Goal: Task Accomplishment & Management: Manage account settings

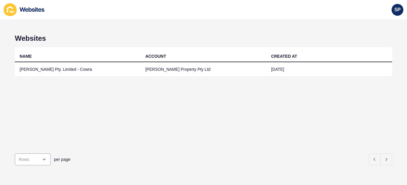
drag, startPoint x: 355, startPoint y: 1, endPoint x: 157, endPoint y: 31, distance: 199.3
click at [157, 31] on div "Websites NAME ACCOUNT CREATED AT [PERSON_NAME]. Limited - Cowra [PERSON_NAME] P…" at bounding box center [203, 101] width 407 height 165
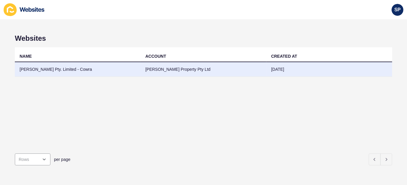
click at [80, 67] on td "[PERSON_NAME] Pty. Limited - Cowra" at bounding box center [78, 69] width 126 height 15
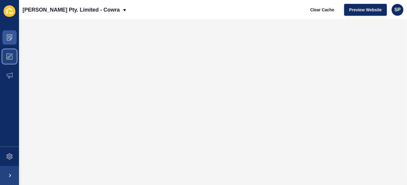
click at [12, 56] on icon at bounding box center [10, 56] width 6 height 6
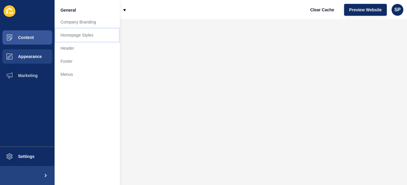
click at [69, 34] on link "Homepage Styles" at bounding box center [87, 35] width 65 height 13
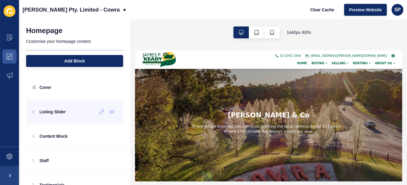
click at [62, 113] on p "Listing Slider" at bounding box center [52, 112] width 26 height 6
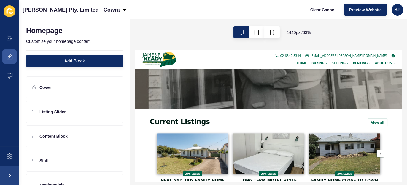
scroll to position [45, 0]
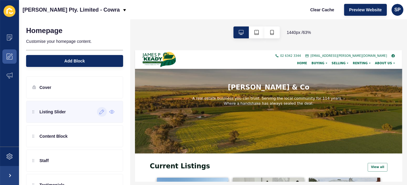
click at [99, 113] on icon at bounding box center [101, 111] width 5 height 5
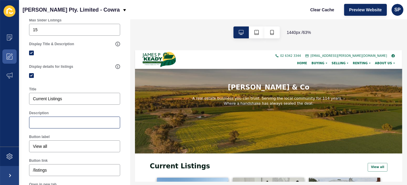
scroll to position [1, 0]
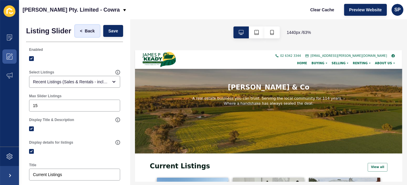
click at [85, 31] on span "Back" at bounding box center [90, 31] width 10 height 6
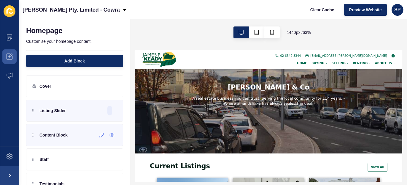
scroll to position [0, 0]
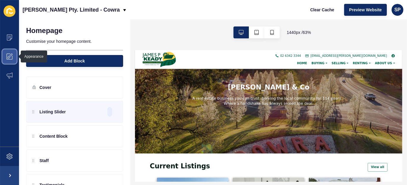
click at [7, 55] on icon at bounding box center [10, 56] width 6 height 6
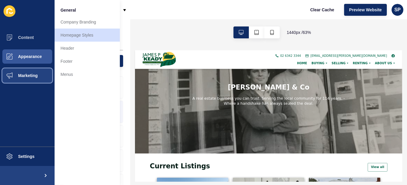
click at [28, 76] on span "Marketing" at bounding box center [18, 75] width 39 height 5
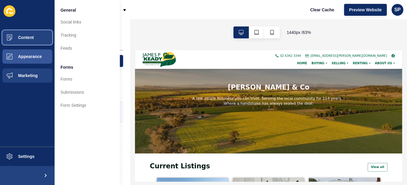
click at [29, 36] on span "Content" at bounding box center [16, 37] width 35 height 5
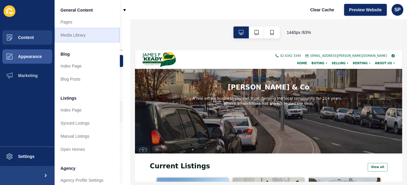
click at [76, 36] on link "Media Library" at bounding box center [87, 35] width 65 height 13
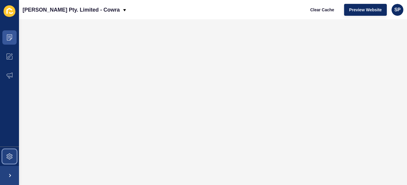
click at [9, 154] on icon at bounding box center [10, 156] width 6 height 6
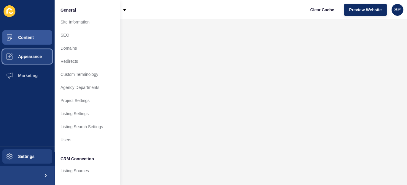
click at [26, 57] on span "Appearance" at bounding box center [20, 56] width 43 height 5
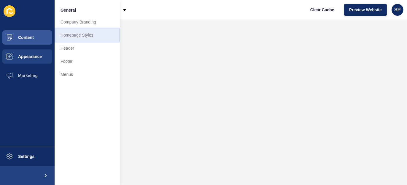
click at [79, 36] on link "Homepage Styles" at bounding box center [87, 35] width 65 height 13
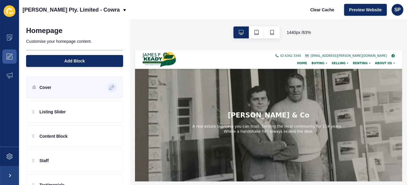
click at [110, 87] on icon at bounding box center [112, 87] width 5 height 5
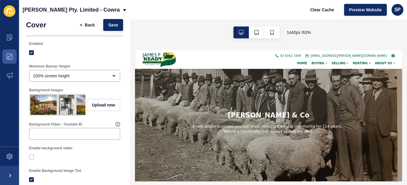
click at [66, 104] on img at bounding box center [66, 105] width 15 height 20
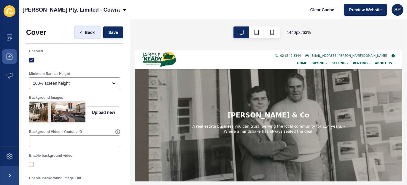
click at [86, 29] on span "Back" at bounding box center [90, 32] width 10 height 6
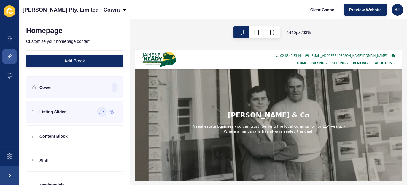
click at [100, 111] on icon at bounding box center [102, 112] width 4 height 4
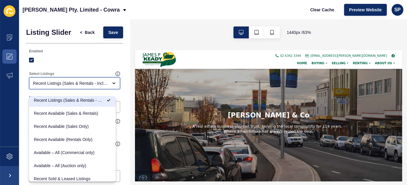
scroll to position [37, 0]
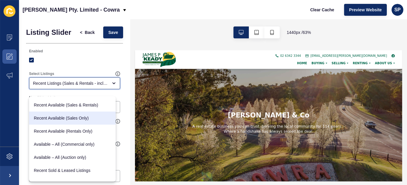
click at [88, 119] on span "Recent Available (Sales Only)" at bounding box center [72, 118] width 77 height 6
type input "Recent Available (Sales Only)"
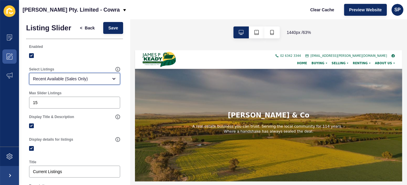
scroll to position [0, 0]
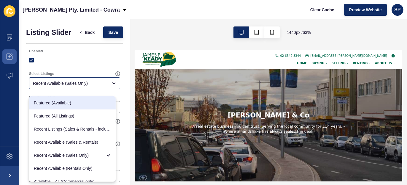
click at [82, 63] on div at bounding box center [74, 59] width 91 height 5
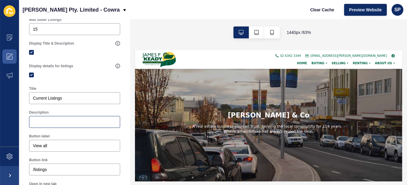
scroll to position [82, 0]
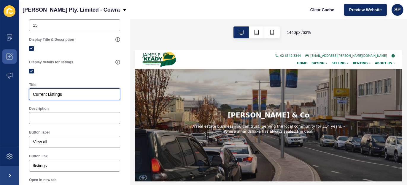
click at [48, 97] on input "Current Listings" at bounding box center [74, 94] width 83 height 6
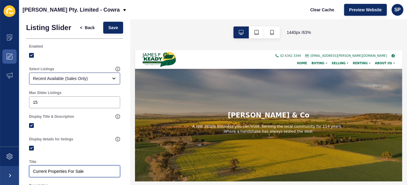
scroll to position [0, 0]
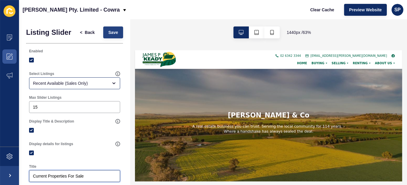
type input "Current Properties For Sale"
click at [111, 33] on span "Save" at bounding box center [113, 32] width 10 height 6
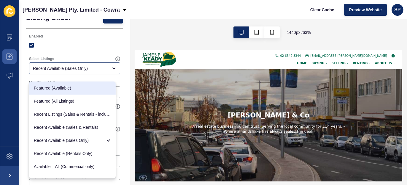
click at [82, 50] on div at bounding box center [74, 45] width 91 height 11
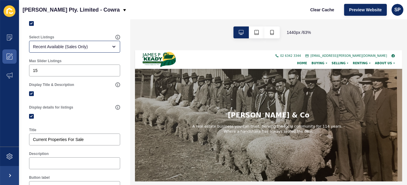
scroll to position [15, 0]
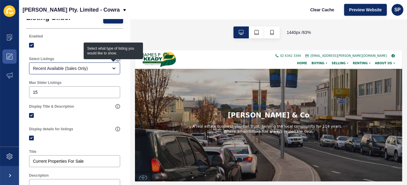
click at [116, 61] on icon at bounding box center [118, 58] width 5 height 5
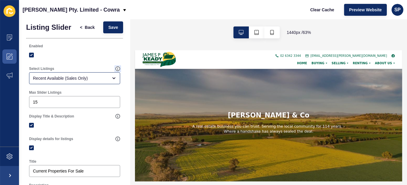
scroll to position [1, 0]
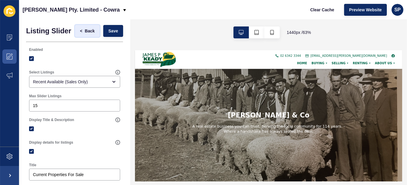
click at [86, 34] on span "Back" at bounding box center [90, 31] width 10 height 6
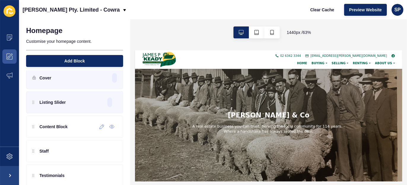
scroll to position [46, 0]
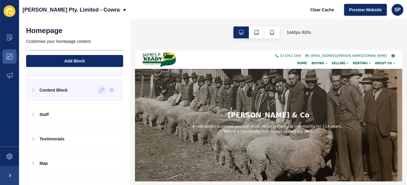
click at [100, 90] on icon at bounding box center [102, 90] width 4 height 4
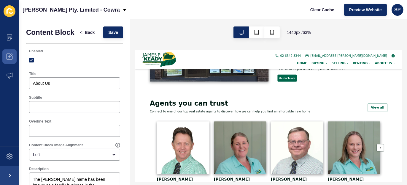
scroll to position [468, 0]
click at [86, 35] on span "Back" at bounding box center [90, 32] width 10 height 6
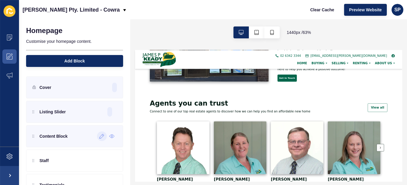
scroll to position [7, 0]
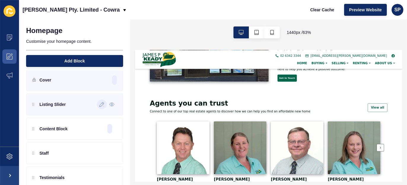
click at [98, 107] on div at bounding box center [102, 104] width 10 height 10
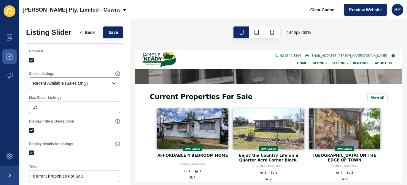
scroll to position [156, 0]
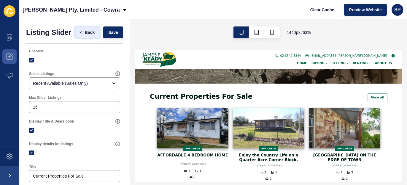
click at [80, 33] on span "<" at bounding box center [82, 32] width 5 height 6
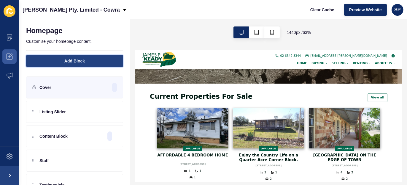
click at [70, 63] on span "Add Block" at bounding box center [74, 61] width 20 height 6
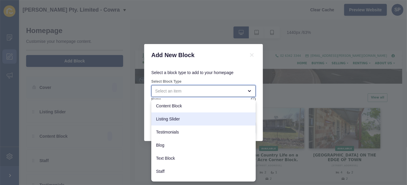
click at [172, 116] on span "Listing Slider" at bounding box center [203, 119] width 95 height 6
type input "Listing Slider"
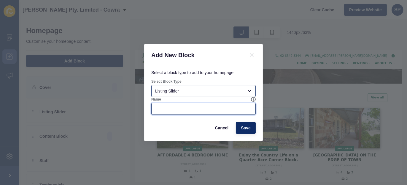
click at [171, 108] on input "Name" at bounding box center [203, 109] width 97 height 6
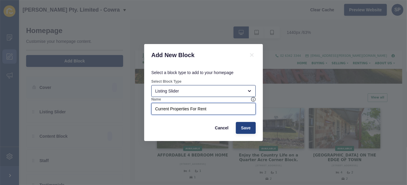
type input "Current Properties For Rent"
click at [252, 129] on button "Save" at bounding box center [246, 128] width 20 height 12
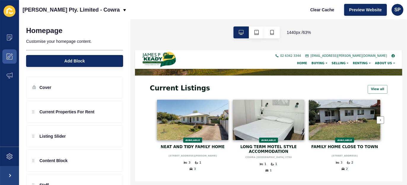
scroll to position [163, 0]
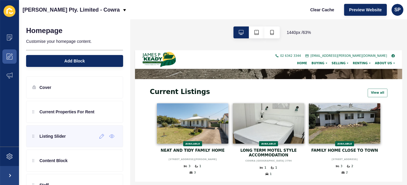
click at [31, 137] on div "Listing Slider" at bounding box center [74, 136] width 97 height 22
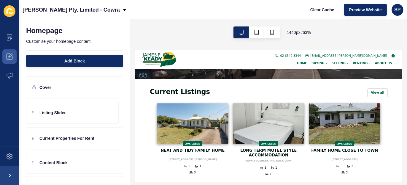
drag, startPoint x: 34, startPoint y: 137, endPoint x: 37, endPoint y: 110, distance: 27.6
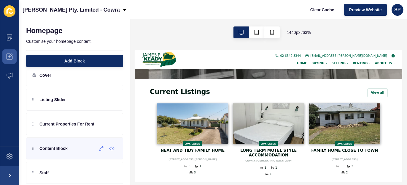
scroll to position [0, 0]
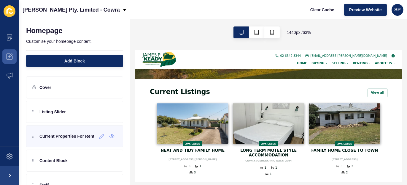
click at [67, 136] on p "Current Properties For Rent" at bounding box center [66, 136] width 55 height 6
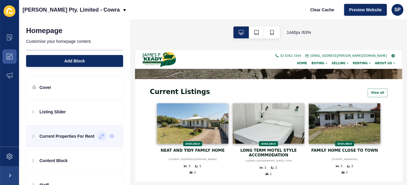
click at [100, 137] on icon at bounding box center [102, 136] width 4 height 4
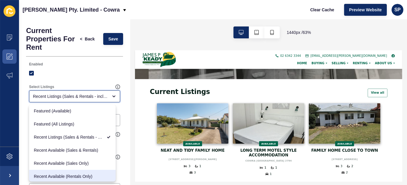
click at [86, 175] on span "Recent Available (Rentals Only)" at bounding box center [72, 176] width 77 height 6
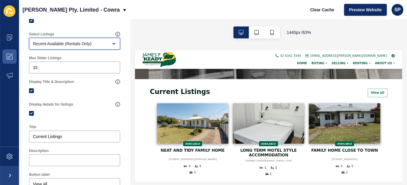
scroll to position [74, 0]
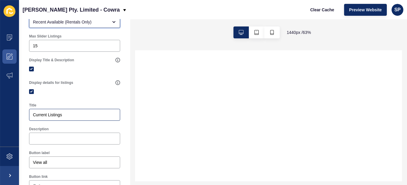
type input "Available – All (Commercial only)"
drag, startPoint x: 64, startPoint y: 114, endPoint x: 31, endPoint y: 113, distance: 33.0
click at [31, 113] on div "Current Listings" at bounding box center [74, 115] width 91 height 12
paste input "Properties For Rent"
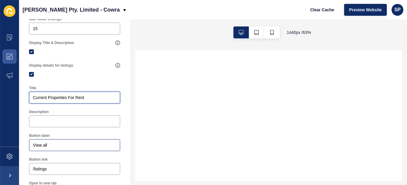
scroll to position [0, 0]
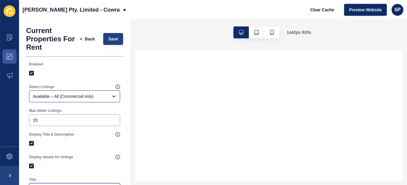
type input "Current Properties For Rent"
click at [111, 38] on span "Save" at bounding box center [113, 39] width 10 height 6
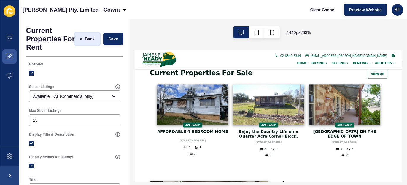
click at [85, 37] on span "Back" at bounding box center [90, 39] width 10 height 6
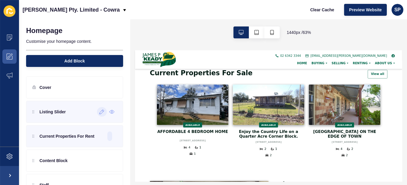
click at [99, 113] on icon at bounding box center [101, 111] width 5 height 5
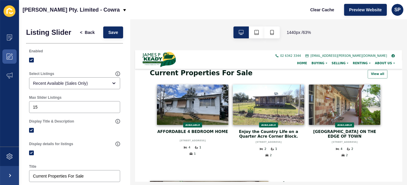
drag, startPoint x: 10, startPoint y: 11, endPoint x: 154, endPoint y: 9, distance: 144.3
click at [154, 9] on div "[PERSON_NAME] Pty. Limited - Cowra Clear Cache Preview Website SP" at bounding box center [213, 9] width 388 height 19
drag, startPoint x: 9, startPoint y: 56, endPoint x: 185, endPoint y: 12, distance: 181.6
click at [185, 12] on div "[PERSON_NAME] Pty. Limited - Cowra Clear Cache Preview Website SP" at bounding box center [213, 9] width 388 height 19
drag, startPoint x: 103, startPoint y: 9, endPoint x: 201, endPoint y: 11, distance: 98.3
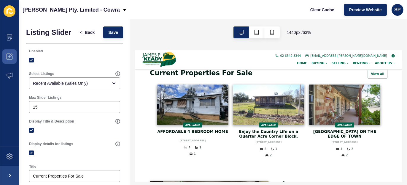
click at [201, 11] on div "[PERSON_NAME] Pty. Limited - Cowra Clear Cache Preview Website SP" at bounding box center [213, 9] width 388 height 19
drag, startPoint x: 83, startPoint y: 32, endPoint x: 185, endPoint y: 23, distance: 102.6
click at [185, 23] on div "1440 px / 63 %" at bounding box center [268, 32] width 277 height 26
click at [10, 38] on icon at bounding box center [9, 37] width 5 height 6
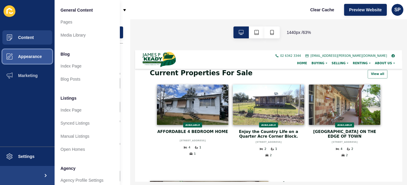
click at [24, 56] on span "Appearance" at bounding box center [20, 56] width 43 height 5
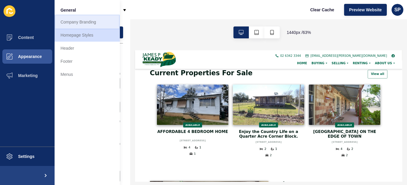
click at [77, 20] on link "Company Branding" at bounding box center [87, 21] width 65 height 13
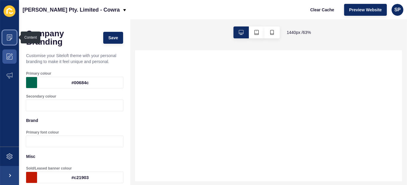
click at [10, 37] on icon at bounding box center [10, 37] width 6 height 6
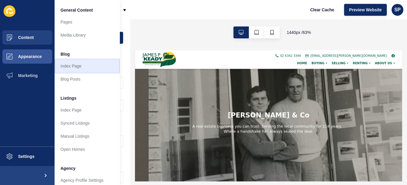
click at [69, 68] on link "Index Page" at bounding box center [87, 65] width 65 height 13
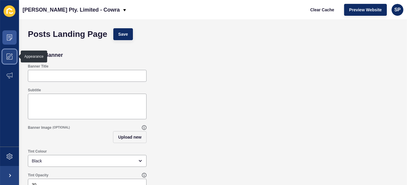
click at [12, 57] on icon at bounding box center [10, 56] width 6 height 6
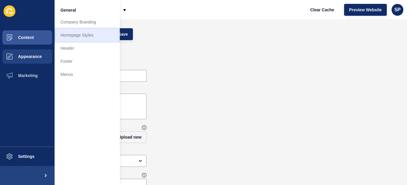
click at [83, 35] on link "Homepage Styles" at bounding box center [87, 35] width 65 height 13
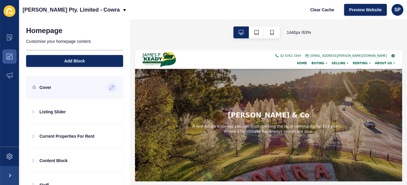
click at [110, 86] on icon at bounding box center [112, 87] width 5 height 5
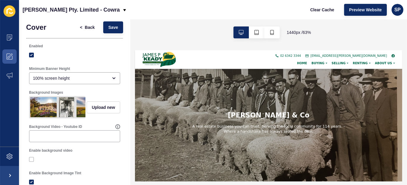
scroll to position [7, 0]
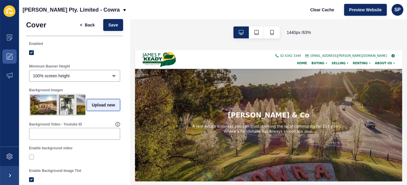
click at [100, 106] on span "Upload new" at bounding box center [103, 105] width 23 height 6
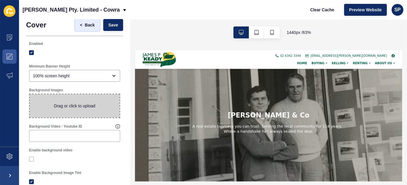
click at [87, 26] on span "Back" at bounding box center [90, 25] width 10 height 6
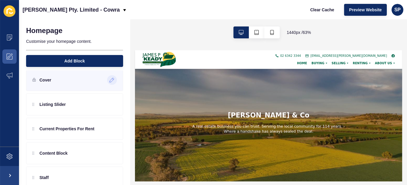
click at [110, 81] on icon at bounding box center [112, 80] width 5 height 5
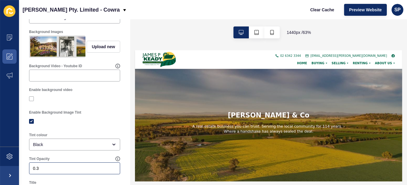
scroll to position [18, 0]
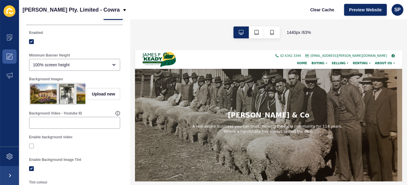
click at [50, 93] on img at bounding box center [43, 94] width 26 height 20
click at [9, 156] on icon at bounding box center [9, 156] width 2 height 2
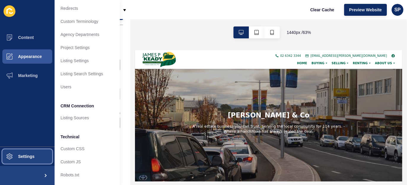
scroll to position [0, 0]
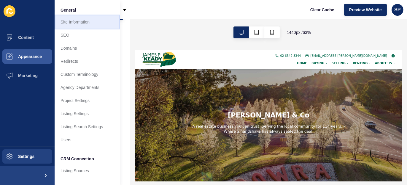
click at [75, 23] on link "Site Information" at bounding box center [87, 21] width 65 height 13
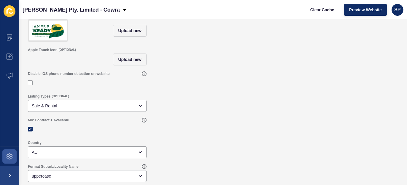
scroll to position [61, 0]
click at [10, 156] on icon at bounding box center [10, 156] width 6 height 6
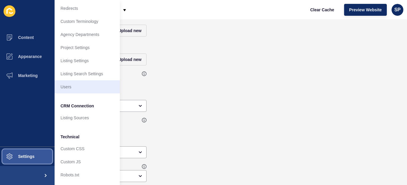
scroll to position [57, 0]
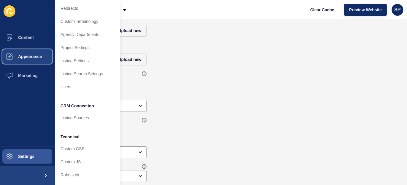
click at [34, 56] on span "Appearance" at bounding box center [20, 56] width 43 height 5
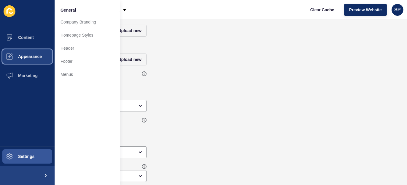
scroll to position [0, 0]
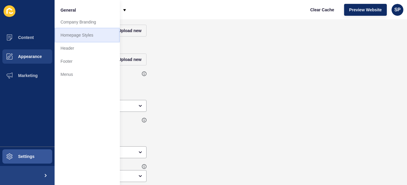
click at [79, 34] on link "Homepage Styles" at bounding box center [87, 35] width 65 height 13
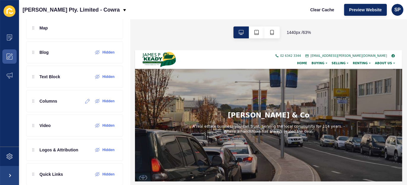
scroll to position [208, 0]
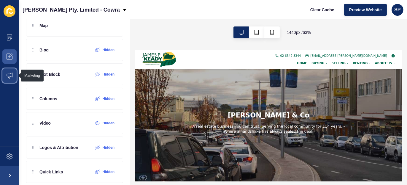
click at [11, 77] on icon at bounding box center [10, 75] width 6 height 6
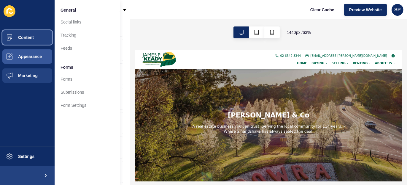
click at [31, 37] on span "Content" at bounding box center [16, 37] width 35 height 5
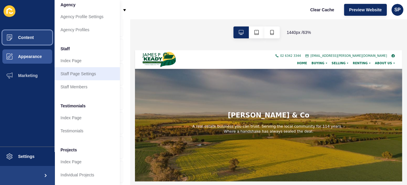
scroll to position [168, 0]
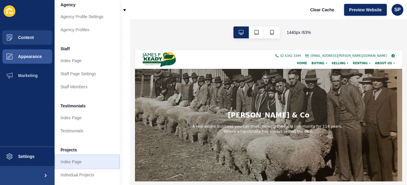
click at [74, 160] on link "Index Page" at bounding box center [87, 161] width 65 height 13
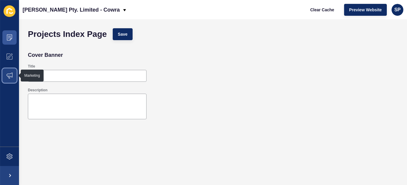
click at [12, 77] on span at bounding box center [9, 75] width 19 height 19
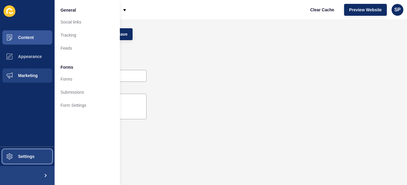
click at [29, 155] on span "Settings" at bounding box center [16, 156] width 35 height 5
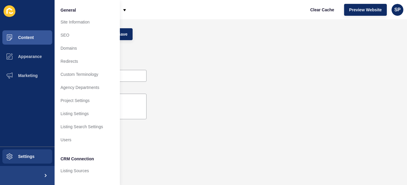
click at [169, 44] on form "Projects Index Page Save Cover Banner Title Description" at bounding box center [213, 90] width 377 height 130
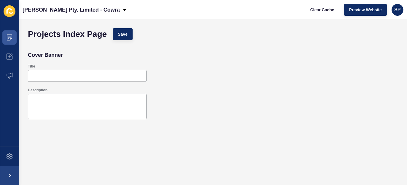
click at [252, 23] on div "Projects Index Page Save Cover Banner Title Description" at bounding box center [213, 101] width 388 height 165
click at [396, 7] on span "SP" at bounding box center [398, 10] width 6 height 6
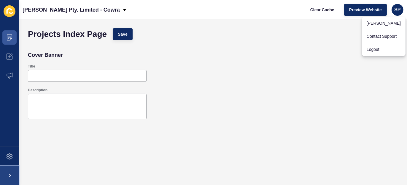
click at [10, 172] on span at bounding box center [9, 175] width 19 height 19
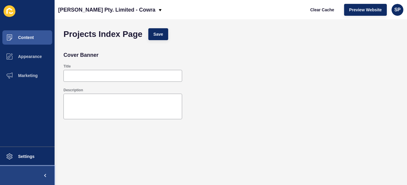
click at [45, 177] on span at bounding box center [45, 175] width 19 height 19
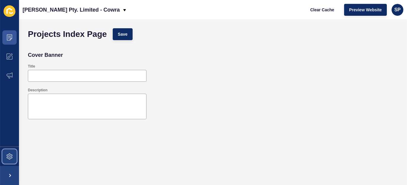
click at [13, 157] on span at bounding box center [9, 156] width 19 height 19
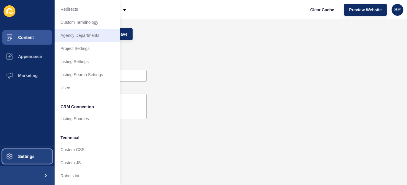
scroll to position [57, 0]
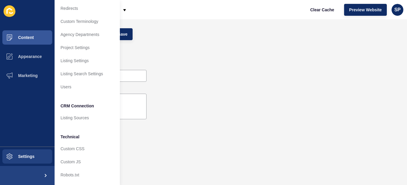
click at [10, 11] on icon at bounding box center [10, 11] width 12 height 12
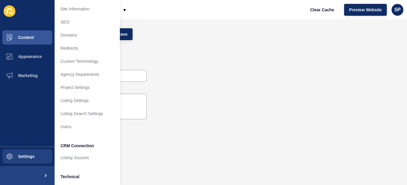
scroll to position [0, 0]
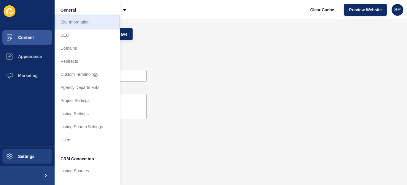
click at [84, 21] on link "Site Information" at bounding box center [87, 21] width 65 height 13
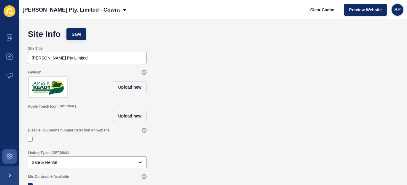
click at [399, 9] on span "SP" at bounding box center [398, 10] width 6 height 6
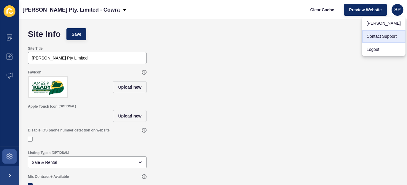
click at [382, 35] on link "Contact Support" at bounding box center [384, 36] width 44 height 13
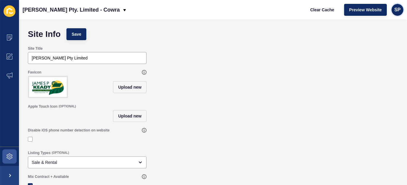
click at [397, 10] on span "SP" at bounding box center [398, 10] width 6 height 6
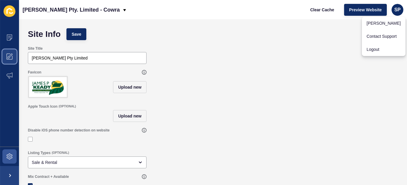
click at [11, 55] on icon at bounding box center [10, 56] width 6 height 6
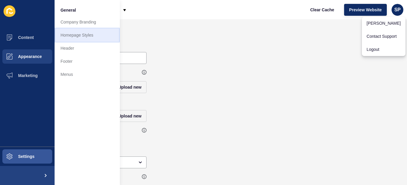
click at [86, 34] on link "Homepage Styles" at bounding box center [87, 35] width 65 height 13
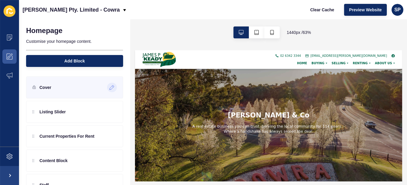
click at [110, 87] on icon at bounding box center [112, 87] width 5 height 5
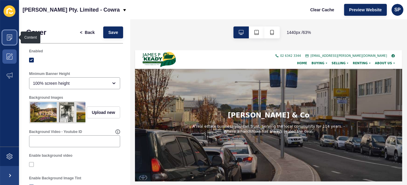
click at [10, 38] on icon at bounding box center [10, 37] width 6 height 6
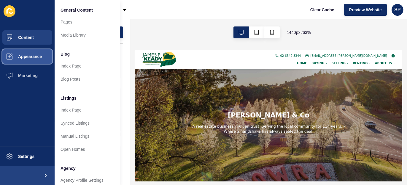
click at [14, 57] on span "Appearance" at bounding box center [20, 56] width 43 height 5
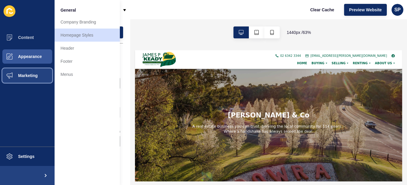
click at [15, 72] on span at bounding box center [9, 75] width 19 height 19
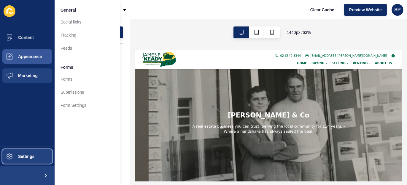
click at [25, 156] on span "Settings" at bounding box center [16, 156] width 35 height 5
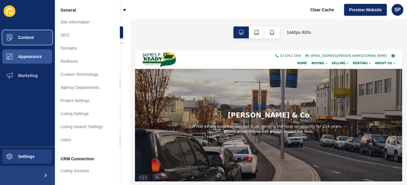
click at [20, 36] on span "Content" at bounding box center [16, 37] width 35 height 5
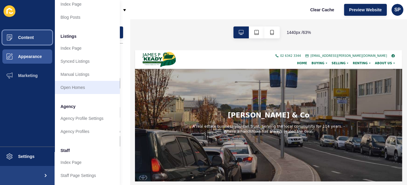
scroll to position [74, 0]
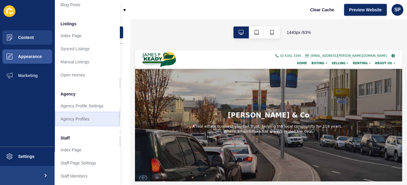
click at [81, 120] on link "Agency Profiles" at bounding box center [87, 118] width 65 height 13
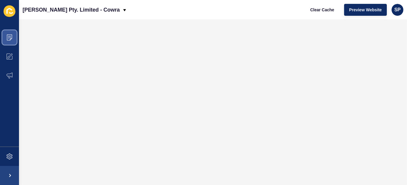
click at [7, 37] on icon at bounding box center [10, 37] width 6 height 6
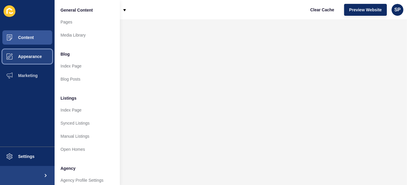
click at [28, 57] on span "Appearance" at bounding box center [20, 56] width 43 height 5
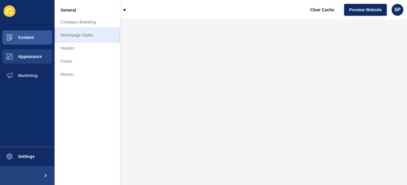
click at [72, 34] on link "Homepage Styles" at bounding box center [87, 35] width 65 height 13
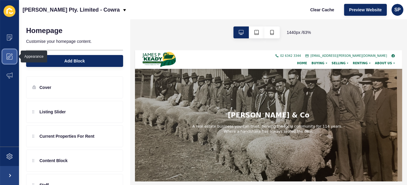
click at [9, 56] on icon at bounding box center [10, 56] width 6 height 6
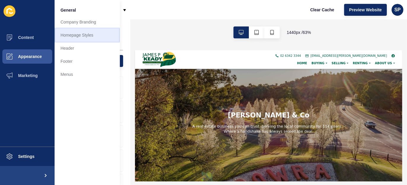
click at [82, 33] on link "Homepage Styles" at bounding box center [87, 35] width 65 height 13
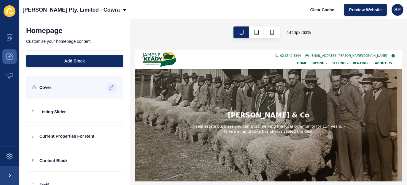
click at [110, 88] on icon at bounding box center [112, 87] width 5 height 5
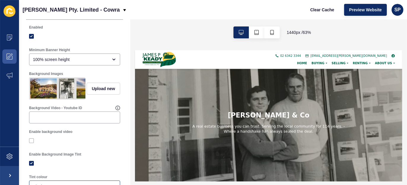
scroll to position [22, 0]
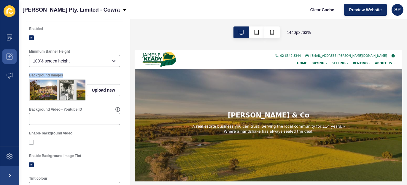
drag, startPoint x: 66, startPoint y: 75, endPoint x: 44, endPoint y: 92, distance: 27.7
click at [29, 75] on div "Background Images" at bounding box center [74, 75] width 91 height 5
copy label "Background Images"
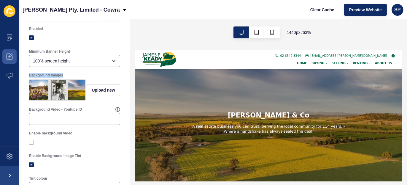
scroll to position [0, 0]
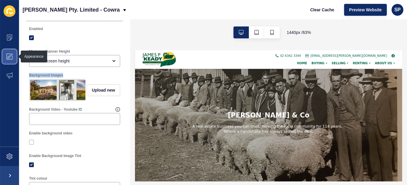
click at [11, 57] on icon at bounding box center [10, 56] width 6 height 6
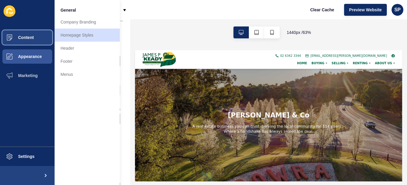
click at [32, 37] on span "Content" at bounding box center [16, 37] width 35 height 5
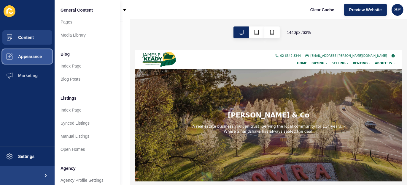
click at [30, 57] on span "Appearance" at bounding box center [20, 56] width 43 height 5
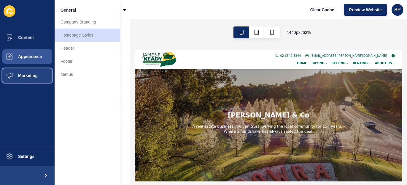
click at [34, 74] on span "Marketing" at bounding box center [18, 75] width 39 height 5
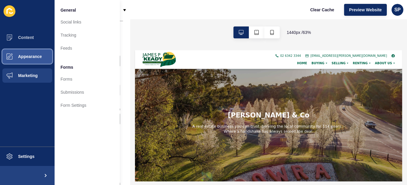
click at [38, 57] on span "Appearance" at bounding box center [20, 56] width 43 height 5
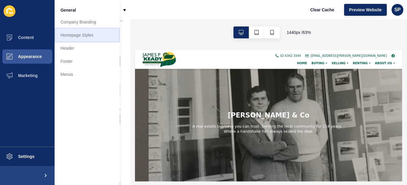
click at [87, 34] on link "Homepage Styles" at bounding box center [87, 35] width 65 height 13
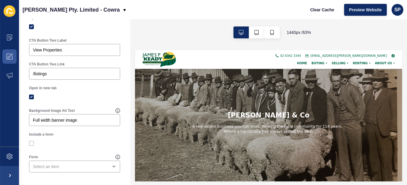
scroll to position [404, 0]
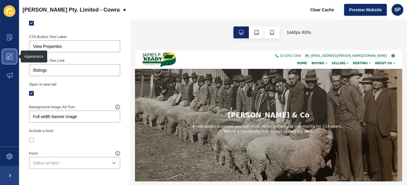
click at [9, 59] on icon at bounding box center [10, 56] width 6 height 6
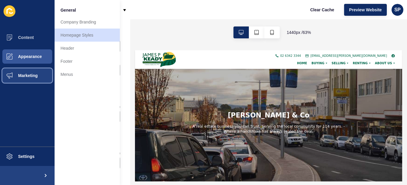
click at [26, 77] on span "Marketing" at bounding box center [18, 75] width 39 height 5
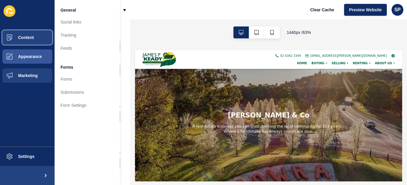
click at [29, 37] on span "Content" at bounding box center [16, 37] width 35 height 5
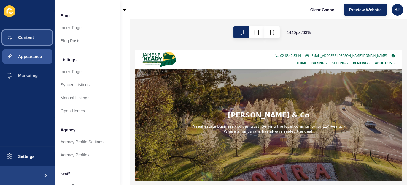
scroll to position [22, 0]
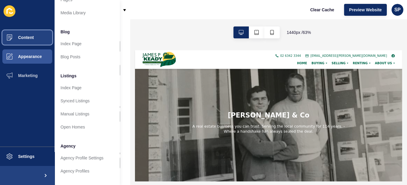
click at [30, 35] on span "Content" at bounding box center [16, 37] width 35 height 5
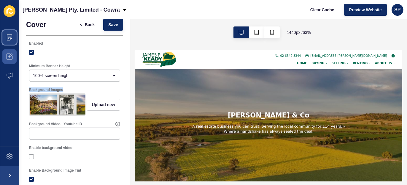
scroll to position [0, 0]
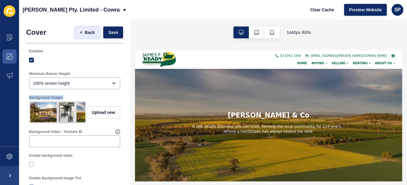
click at [85, 31] on span "Back" at bounding box center [90, 32] width 10 height 6
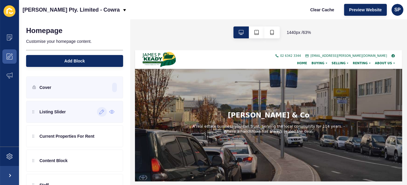
click at [99, 111] on icon at bounding box center [101, 111] width 5 height 5
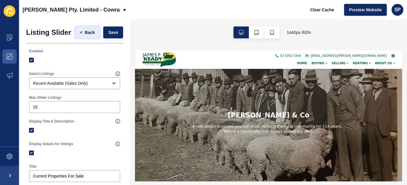
click at [85, 33] on span "Back" at bounding box center [90, 32] width 10 height 6
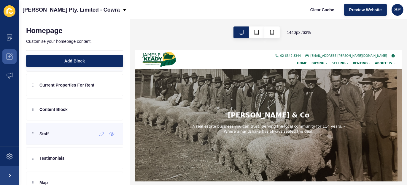
scroll to position [7, 0]
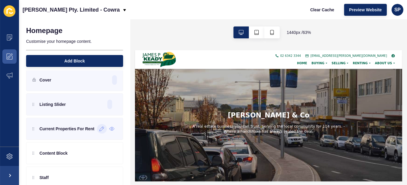
click at [97, 132] on div at bounding box center [102, 129] width 10 height 10
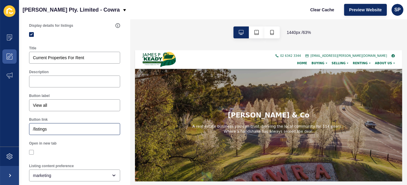
scroll to position [134, 0]
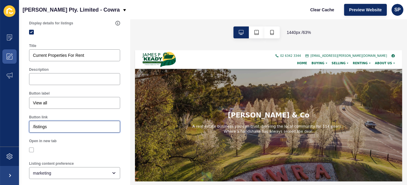
click at [83, 127] on input "/listings" at bounding box center [74, 127] width 83 height 6
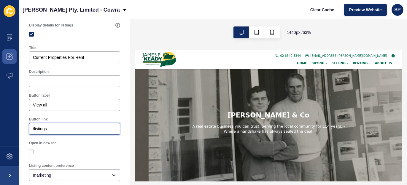
scroll to position [143, 0]
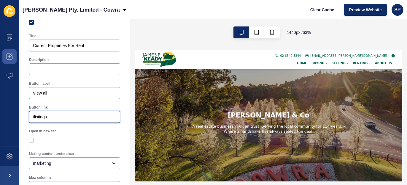
drag, startPoint x: 46, startPoint y: 117, endPoint x: 34, endPoint y: 116, distance: 12.5
click at [34, 116] on input "/listings" at bounding box center [74, 117] width 83 height 6
paste input "?status=available&saleOrRental=Rental&sortby=dateListed-desc"
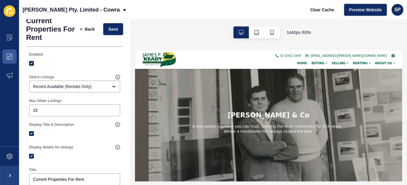
scroll to position [0, 0]
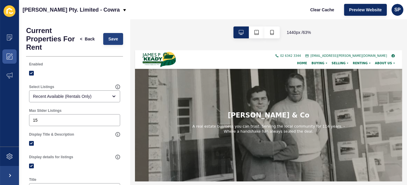
type input "/listings?status=available&saleOrRental=Rental&sortby=dateListed-desc"
click at [111, 37] on span "Save" at bounding box center [113, 39] width 10 height 6
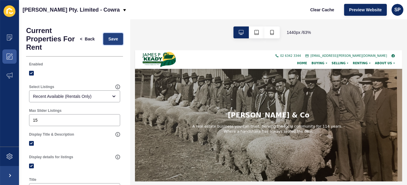
click at [108, 41] on span "Save" at bounding box center [113, 39] width 10 height 6
click at [10, 37] on icon at bounding box center [10, 37] width 6 height 6
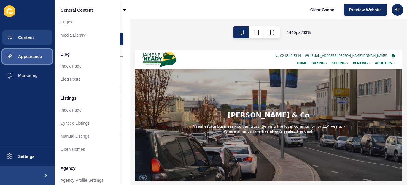
click at [23, 53] on button "Appearance" at bounding box center [27, 56] width 55 height 19
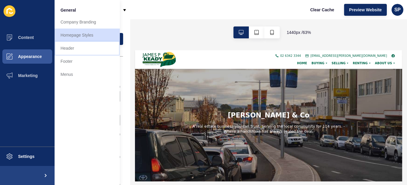
click at [69, 47] on link "Header" at bounding box center [87, 48] width 65 height 13
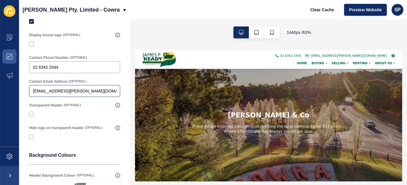
click at [90, 94] on div "[EMAIL_ADDRESS][PERSON_NAME][DOMAIN_NAME]" at bounding box center [74, 91] width 91 height 12
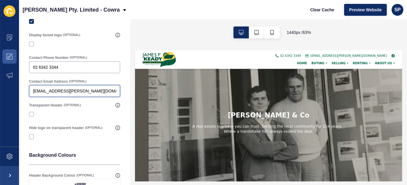
drag, startPoint x: 94, startPoint y: 93, endPoint x: 31, endPoint y: 86, distance: 63.6
click at [31, 86] on div "[EMAIL_ADDRESS][PERSON_NAME][DOMAIN_NAME]" at bounding box center [74, 91] width 91 height 12
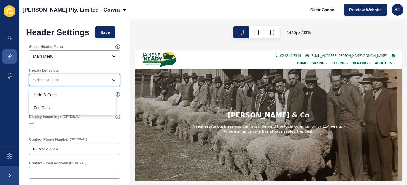
click at [113, 80] on icon "close menu" at bounding box center [114, 79] width 2 height 1
click at [80, 67] on div "Header behaviour" at bounding box center [74, 77] width 97 height 24
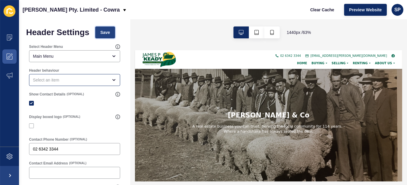
click at [104, 34] on span "Save" at bounding box center [105, 32] width 10 height 6
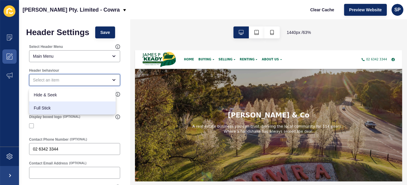
click at [55, 108] on span "Full Stick" at bounding box center [72, 108] width 77 height 6
type input "Full Stick"
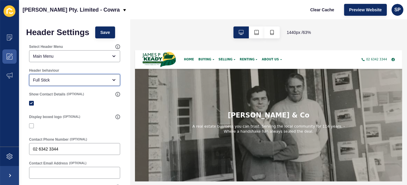
click at [112, 80] on icon "open menu" at bounding box center [114, 80] width 5 height 5
click at [113, 80] on icon "open menu" at bounding box center [114, 79] width 2 height 1
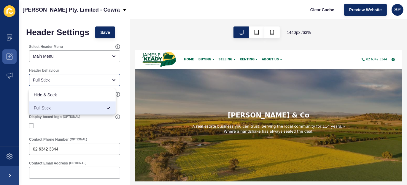
click at [82, 66] on div "Header behaviour Full Stick" at bounding box center [74, 77] width 97 height 24
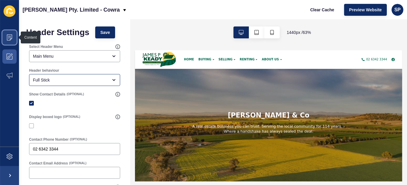
click at [7, 35] on icon at bounding box center [9, 37] width 5 height 6
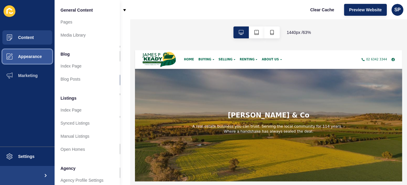
click at [28, 58] on span "Appearance" at bounding box center [20, 56] width 43 height 5
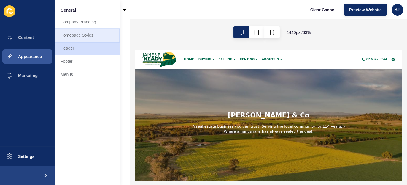
click at [74, 35] on link "Homepage Styles" at bounding box center [87, 35] width 65 height 13
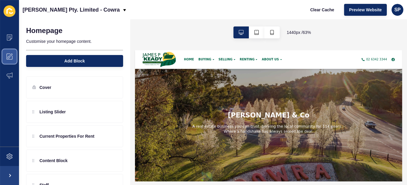
click at [11, 57] on icon at bounding box center [10, 56] width 6 height 6
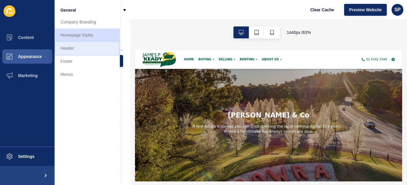
click at [72, 47] on link "Header" at bounding box center [87, 48] width 65 height 13
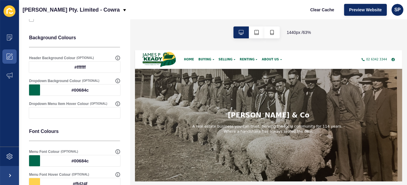
scroll to position [208, 0]
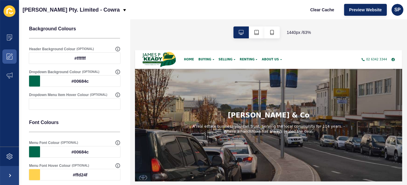
click at [82, 102] on div at bounding box center [80, 103] width 80 height 11
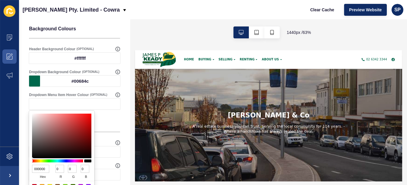
click at [113, 114] on div "Font Colours" at bounding box center [74, 124] width 97 height 25
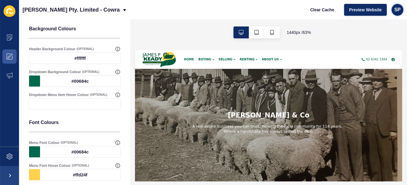
click at [398, 11] on span "SP" at bounding box center [398, 10] width 6 height 6
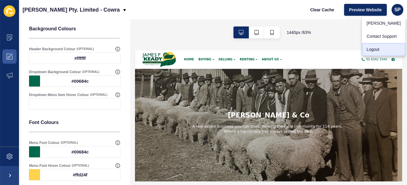
click at [375, 48] on link "Logout" at bounding box center [384, 49] width 44 height 13
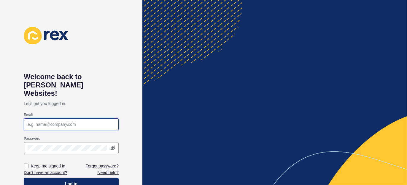
type input "[EMAIL_ADDRESS][PERSON_NAME][DOMAIN_NAME]"
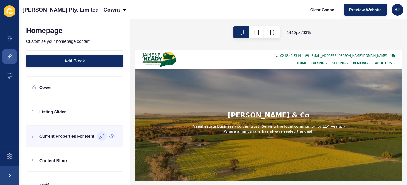
click at [97, 140] on div at bounding box center [102, 136] width 10 height 10
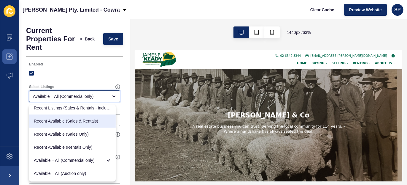
scroll to position [30, 0]
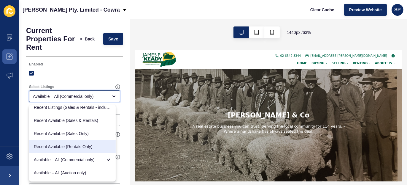
click at [91, 146] on span "Recent Available (Rentals Only)" at bounding box center [72, 146] width 77 height 6
type input "Recent Available (Rentals Only)"
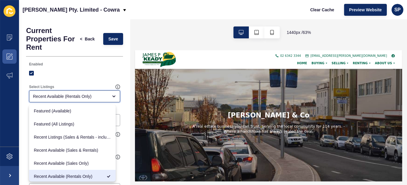
scroll to position [1, 0]
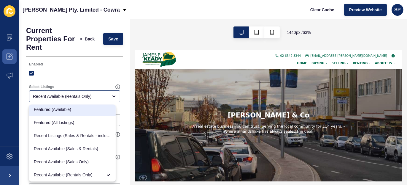
click at [84, 71] on div at bounding box center [74, 72] width 91 height 5
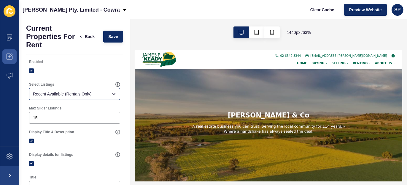
scroll to position [0, 0]
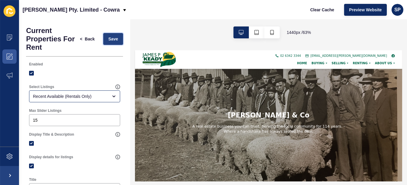
click at [109, 38] on span "Save" at bounding box center [113, 39] width 10 height 6
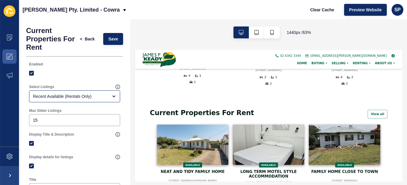
scroll to position [312, 0]
